Goal: Feedback & Contribution: Submit feedback/report problem

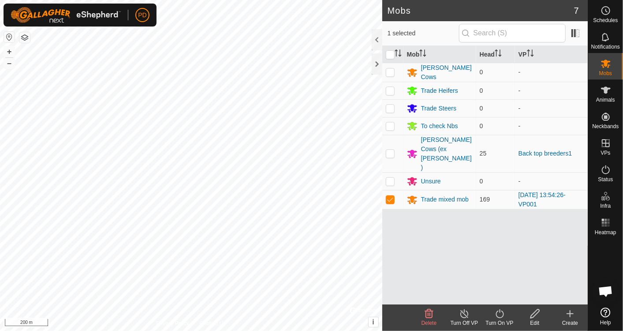
scroll to position [2606, 0]
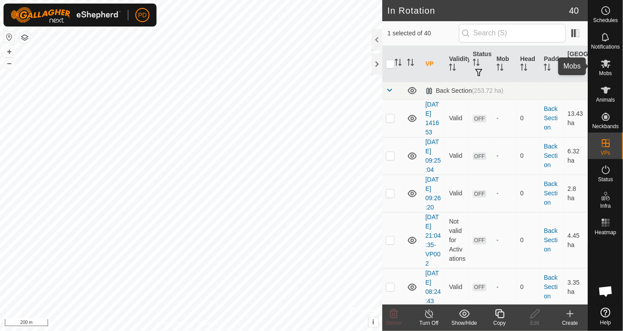
click at [604, 67] on icon at bounding box center [606, 64] width 10 height 8
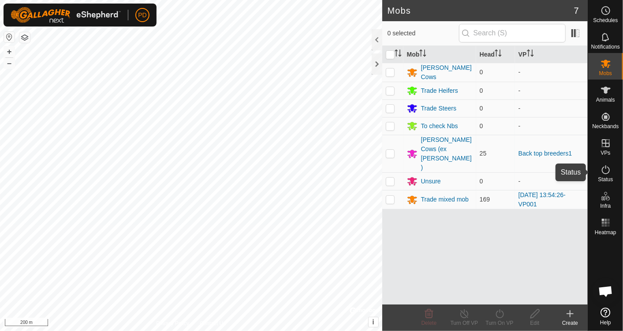
click at [603, 175] on es-activation-svg-icon at bounding box center [606, 169] width 16 height 14
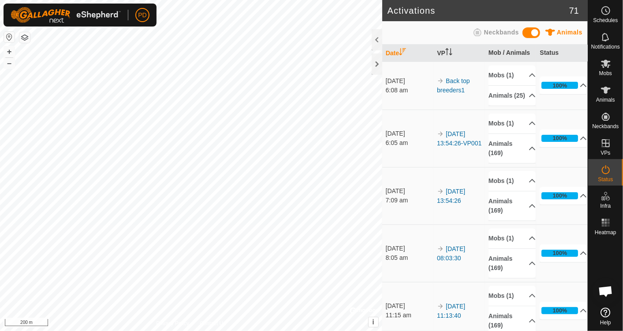
click at [610, 174] on icon at bounding box center [606, 169] width 11 height 11
click at [613, 36] on es-notification-svg-icon at bounding box center [606, 37] width 16 height 14
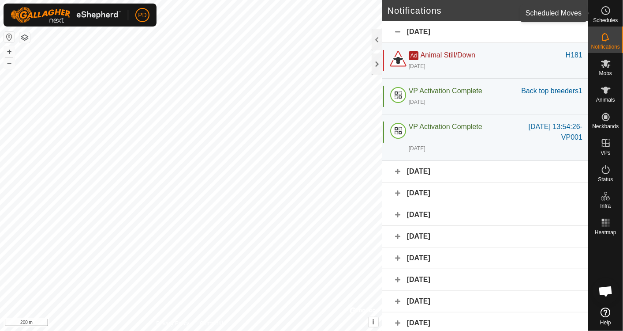
click at [604, 8] on icon at bounding box center [606, 10] width 11 height 11
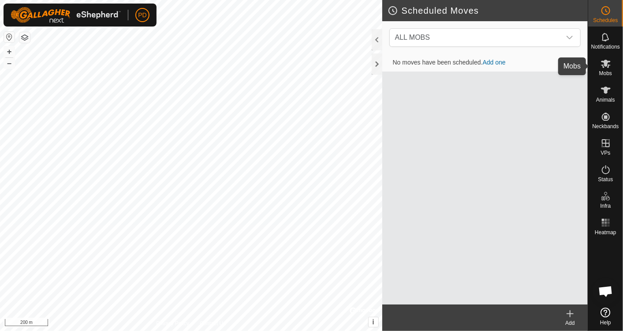
click at [608, 69] on es-mob-svg-icon at bounding box center [606, 63] width 16 height 14
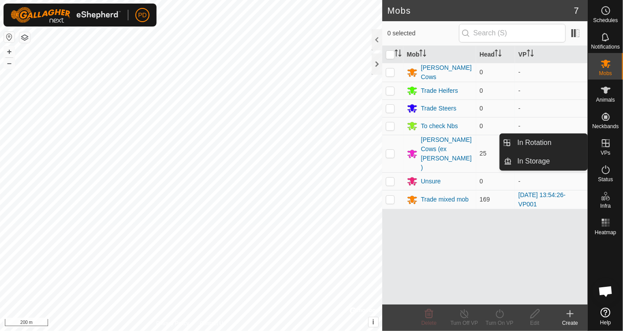
click at [608, 142] on icon at bounding box center [606, 143] width 8 height 8
click at [602, 144] on icon at bounding box center [606, 143] width 8 height 8
click at [547, 143] on link "In Rotation" at bounding box center [550, 143] width 75 height 18
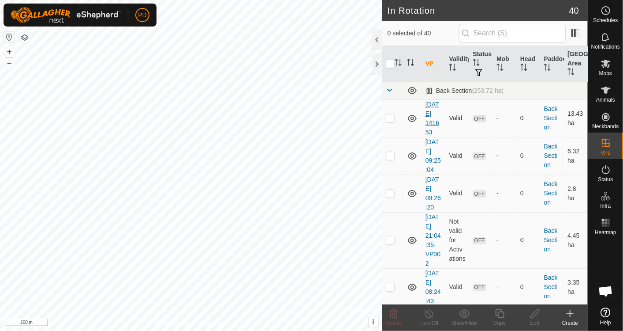
click at [434, 113] on link "[DATE] 141653" at bounding box center [433, 118] width 14 height 35
click at [606, 319] on span "Help" at bounding box center [606, 321] width 11 height 5
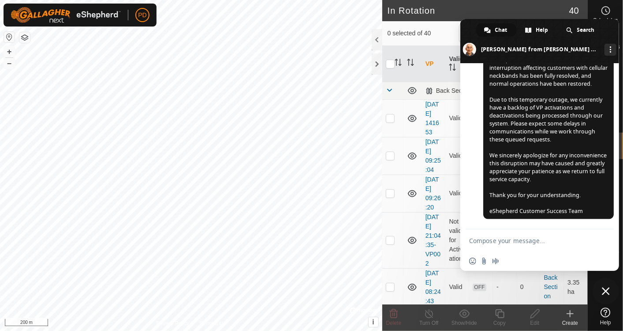
type textarea "Hi there,"
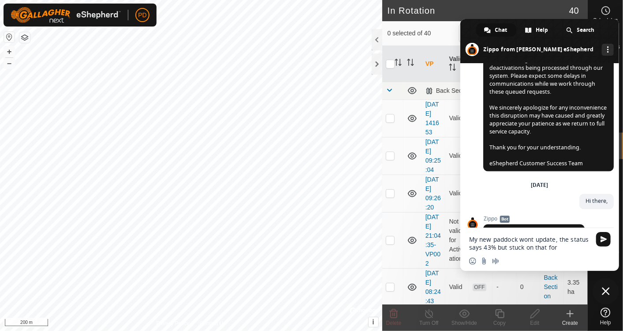
type textarea "My new paddock wont update, the status says 43% but stuck on that for 2 hours"
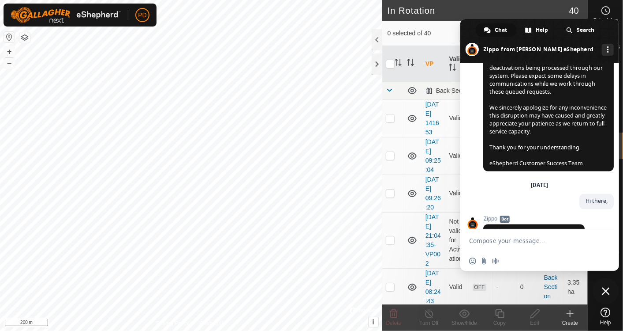
scroll to position [3200, 0]
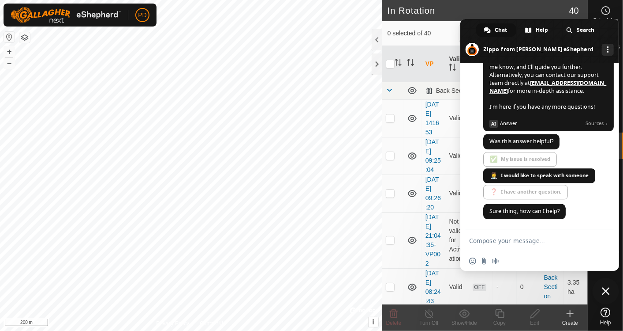
click at [613, 30] on span at bounding box center [540, 41] width 159 height 44
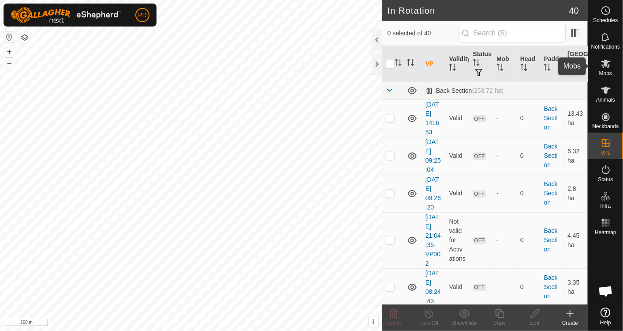
click at [606, 67] on icon at bounding box center [606, 63] width 11 height 11
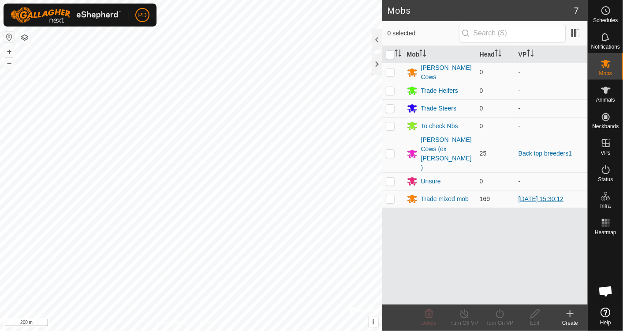
click at [543, 195] on link "[DATE] 15:30:12" at bounding box center [541, 198] width 45 height 7
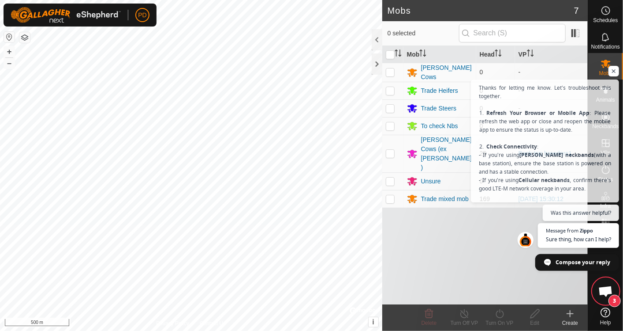
scroll to position [3200, 0]
click at [438, 218] on div "Mob Head VP Angus Breeder Cows 0 - Trade Heifers 0 - Trade Steers 0 - To check …" at bounding box center [486, 175] width 206 height 258
click at [571, 257] on span "Compose your reply" at bounding box center [583, 261] width 55 height 15
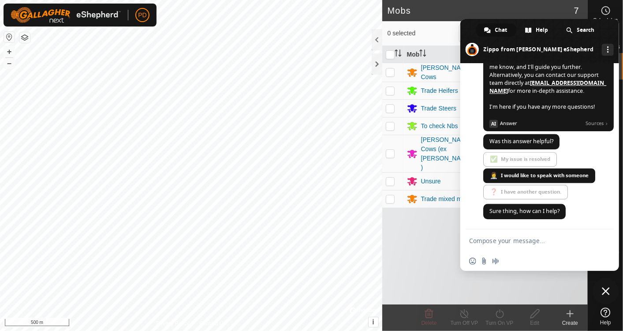
click at [520, 243] on textarea "Compose your message..." at bounding box center [530, 241] width 122 height 8
type textarea "the new paddock wont update"
click at [606, 240] on span "Send" at bounding box center [604, 240] width 7 height 7
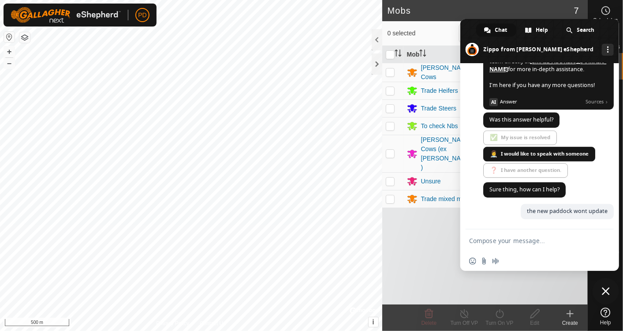
scroll to position [3221, 0]
drag, startPoint x: 552, startPoint y: 23, endPoint x: 477, endPoint y: 26, distance: 74.2
click at [477, 26] on div "Chat Help Search Zippo from Gallagher eShepherd More channels" at bounding box center [540, 41] width 159 height 44
